Goal: Find specific page/section: Find specific page/section

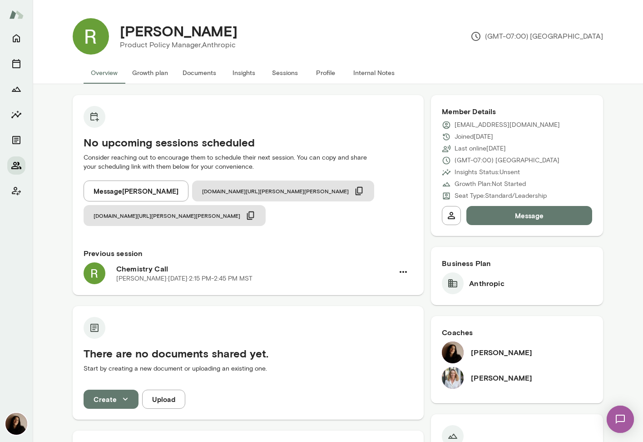
scroll to position [84, 0]
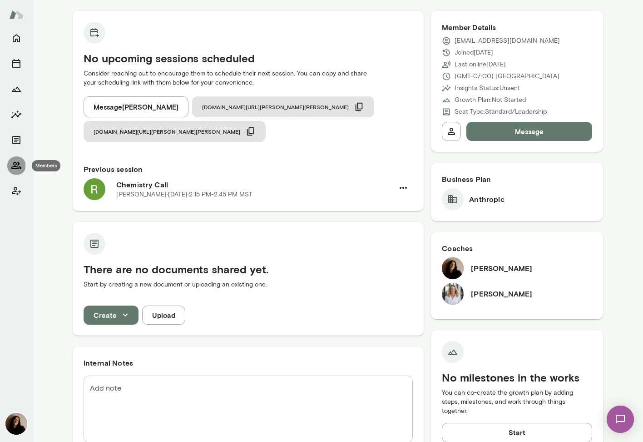
click at [15, 166] on icon "Members" at bounding box center [16, 165] width 10 height 7
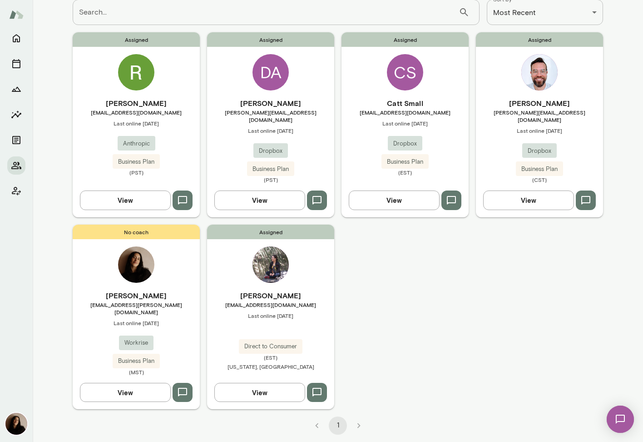
scroll to position [50, 0]
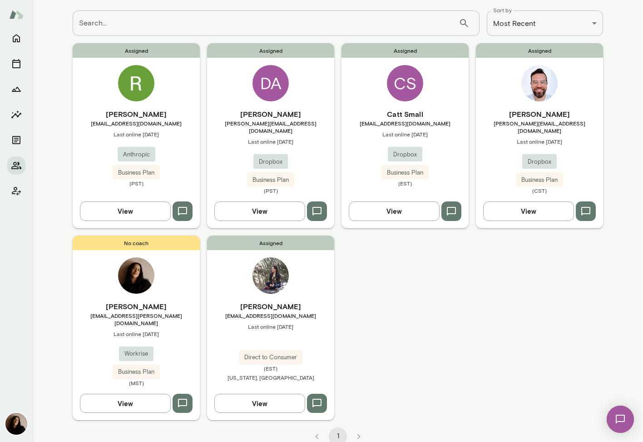
click at [122, 81] on img at bounding box center [136, 83] width 36 height 36
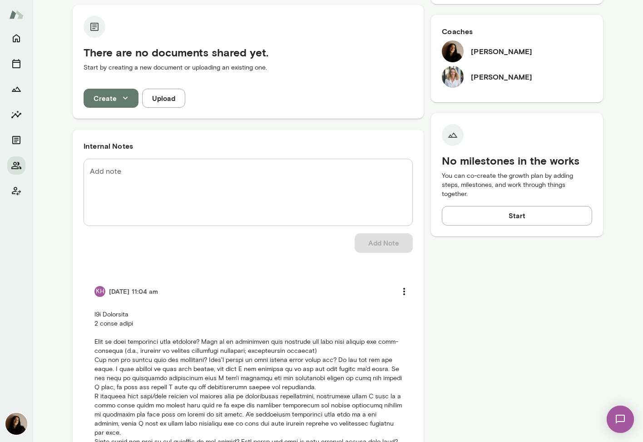
scroll to position [316, 0]
